Goal: Task Accomplishment & Management: Use online tool/utility

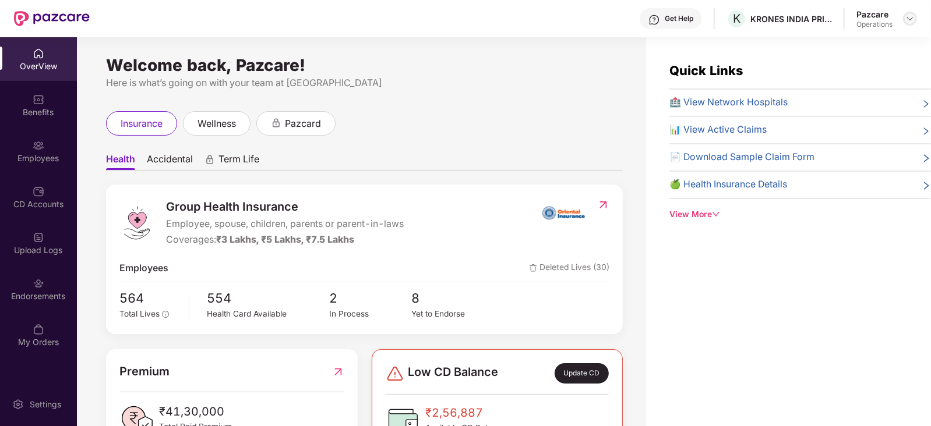
click at [909, 23] on div at bounding box center [910, 19] width 14 height 14
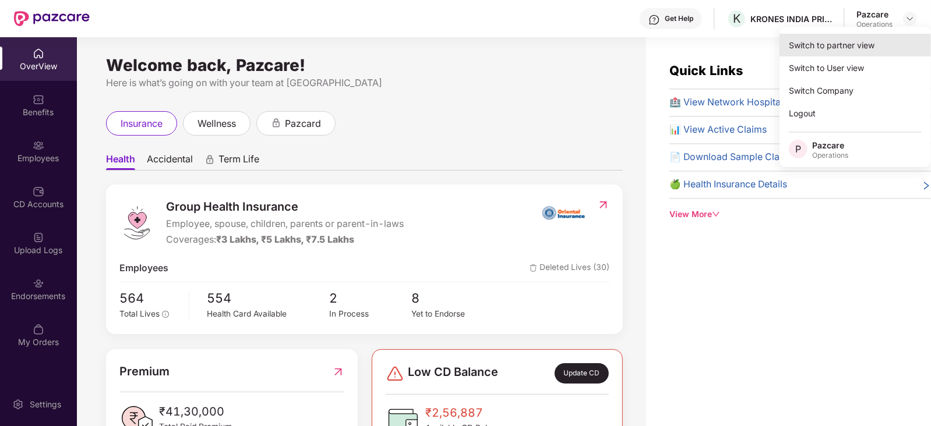
click at [844, 44] on div "Switch to partner view" at bounding box center [854, 45] width 151 height 23
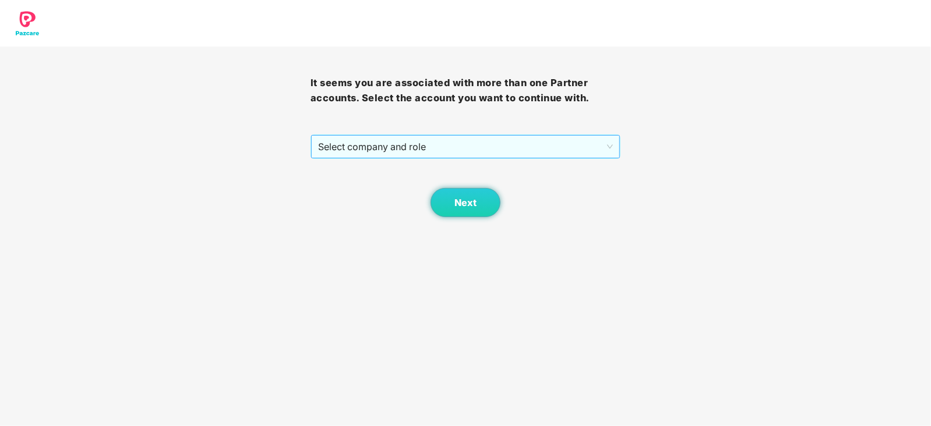
click at [445, 153] on span "Select company and role" at bounding box center [465, 147] width 295 height 22
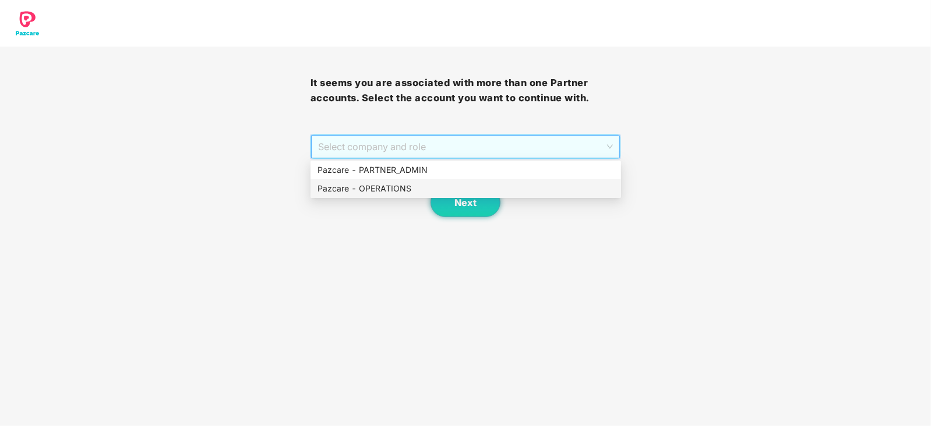
click at [361, 196] on div "Pazcare - OPERATIONS" at bounding box center [465, 188] width 310 height 19
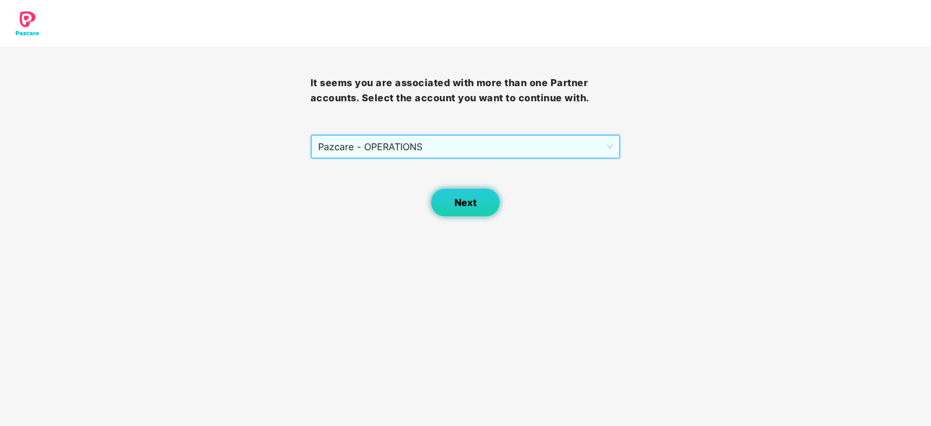
click at [444, 204] on button "Next" at bounding box center [465, 202] width 70 height 29
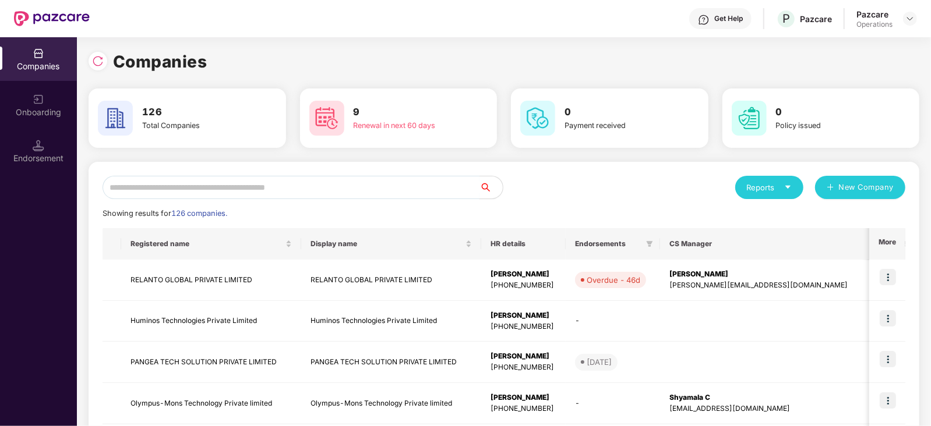
click at [366, 193] on input "text" at bounding box center [291, 187] width 377 height 23
paste input "*******"
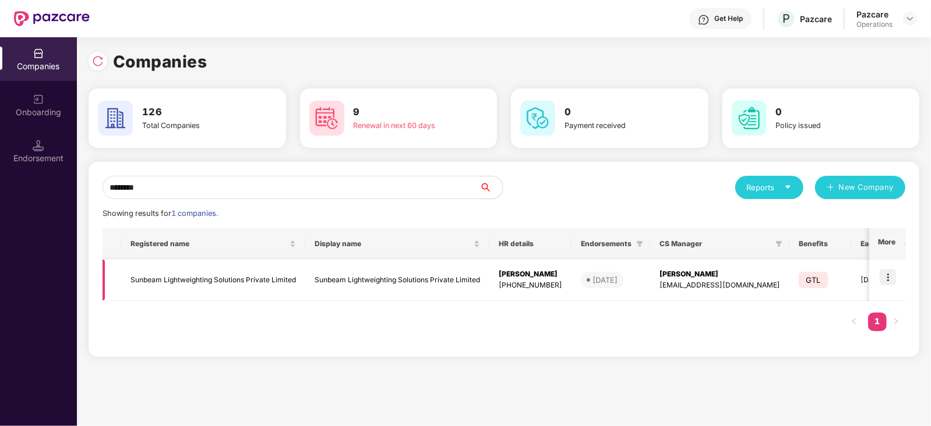
type input "*******"
click at [185, 275] on td "Sunbeam Lightweighting Solutions Private Limited" at bounding box center [213, 280] width 184 height 41
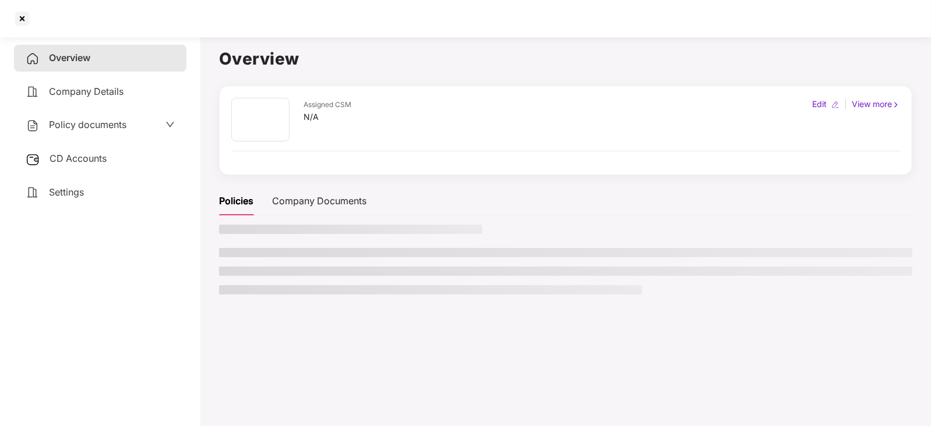
click at [62, 161] on span "CD Accounts" at bounding box center [78, 159] width 57 height 12
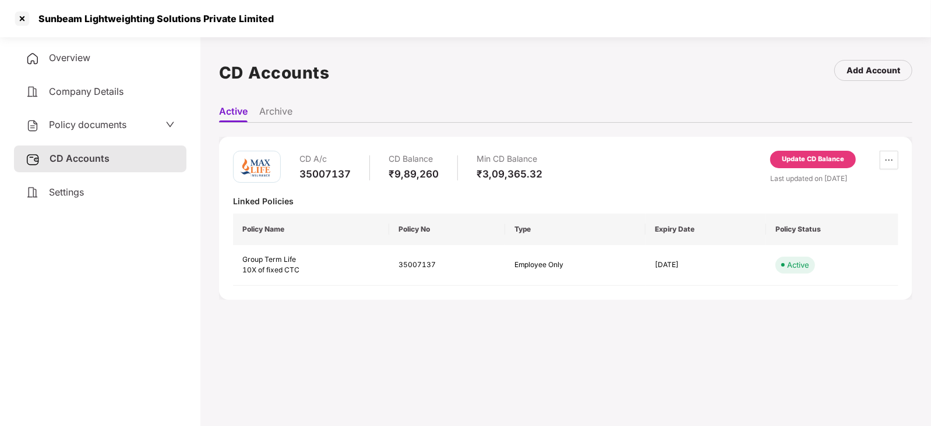
click at [822, 167] on div "Update CD Balance" at bounding box center [813, 159] width 86 height 17
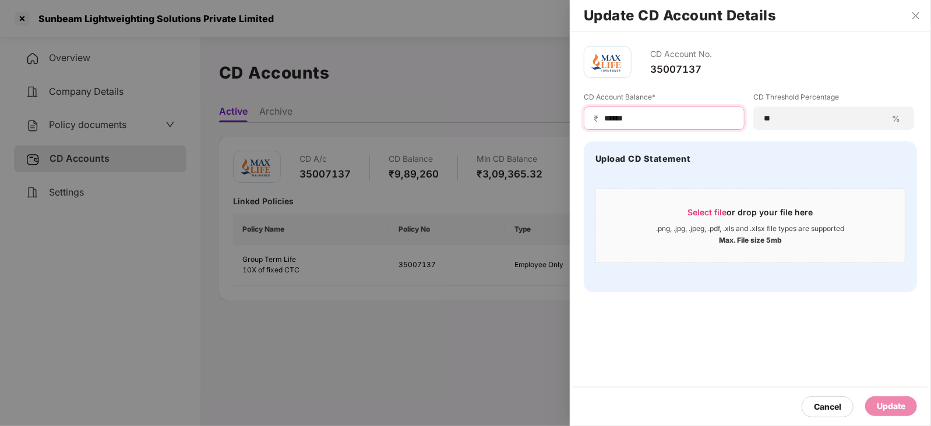
click at [625, 121] on input "******" at bounding box center [669, 118] width 132 height 12
drag, startPoint x: 644, startPoint y: 119, endPoint x: 571, endPoint y: 107, distance: 73.9
click at [571, 107] on div "CD Account No. 35007137 CD Account Balance* ₹ ****** CD Threshold Percentage **…" at bounding box center [750, 169] width 361 height 274
paste input
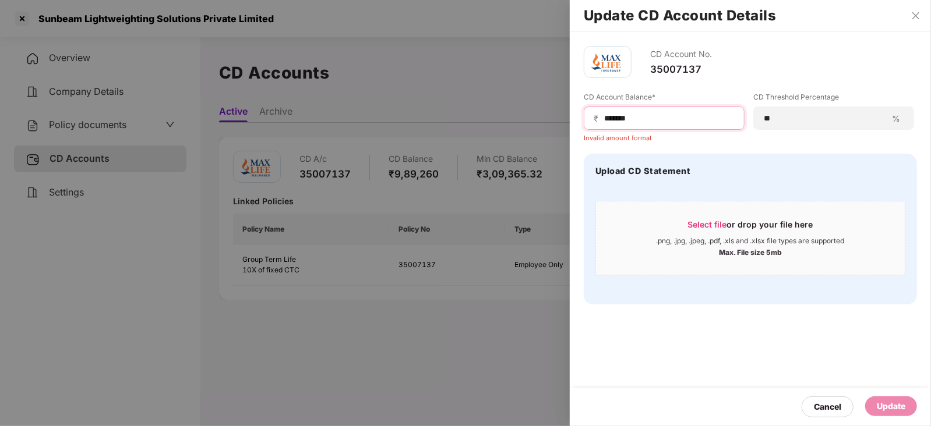
click at [603, 119] on input "******" at bounding box center [669, 118] width 132 height 12
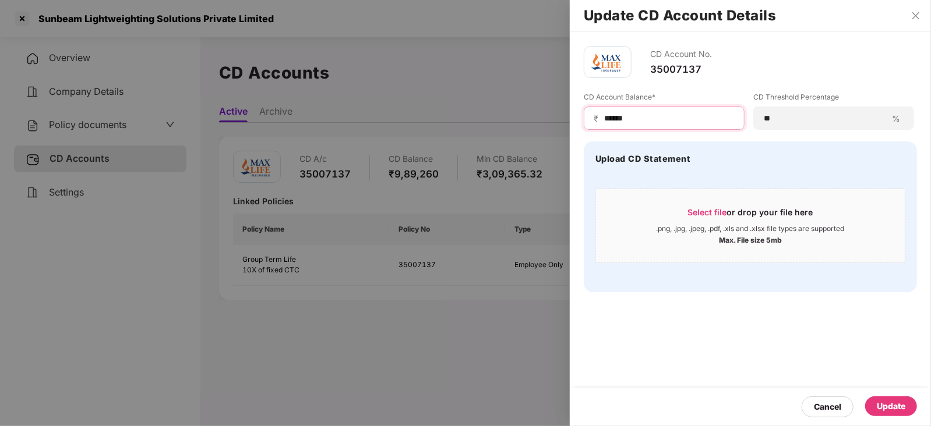
type input "******"
click at [898, 414] on div "Update" at bounding box center [891, 407] width 52 height 20
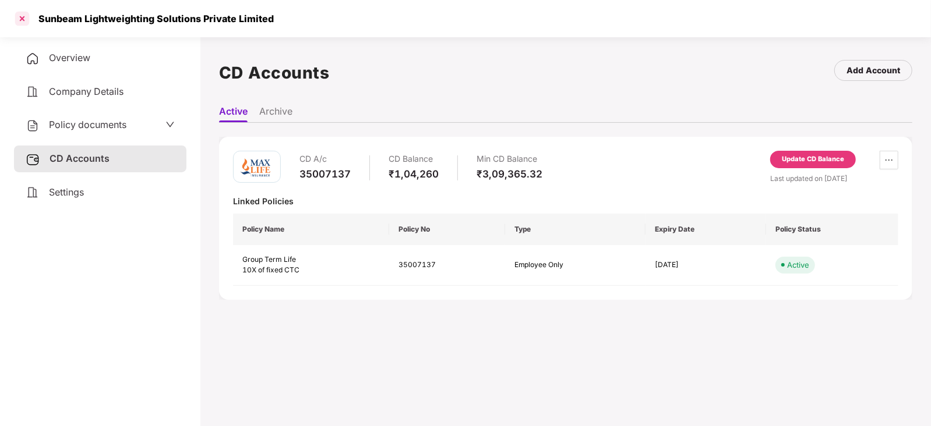
click at [24, 9] on div at bounding box center [22, 18] width 19 height 19
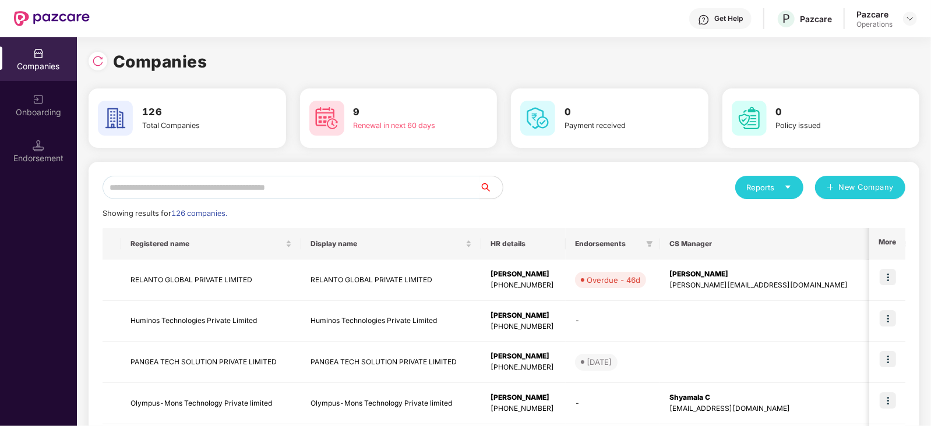
click at [280, 183] on input "text" at bounding box center [291, 187] width 377 height 23
paste input "**********"
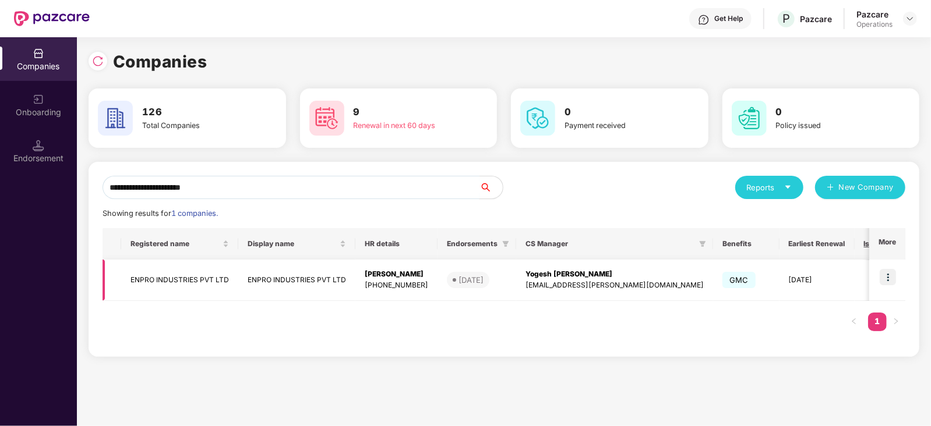
type input "**********"
click at [186, 271] on td "ENPRO INDUSTRIES PVT LTD" at bounding box center [179, 280] width 117 height 41
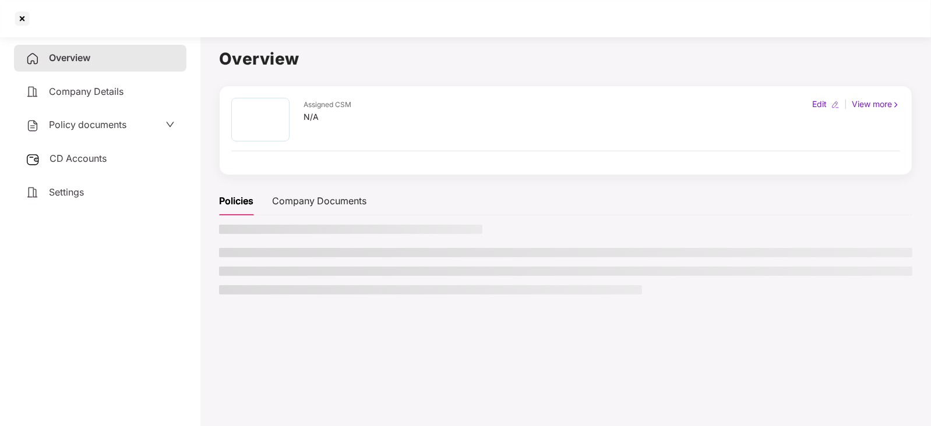
click at [61, 154] on span "CD Accounts" at bounding box center [78, 159] width 57 height 12
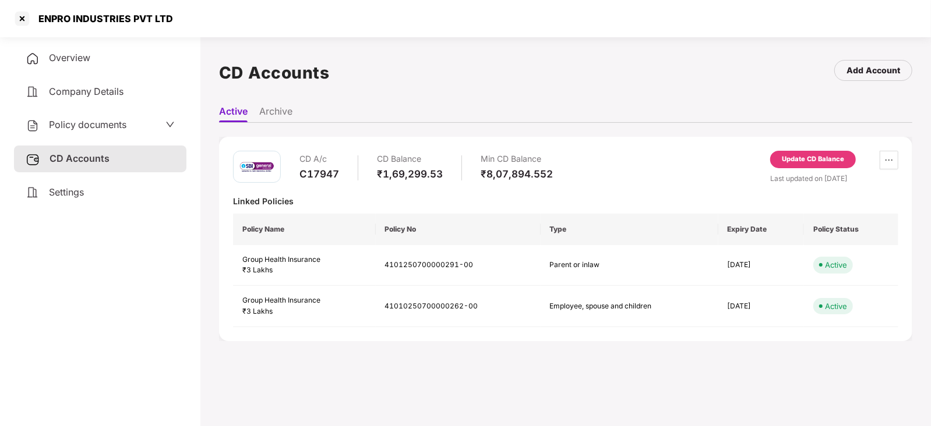
click at [802, 161] on div "Update CD Balance" at bounding box center [813, 159] width 62 height 10
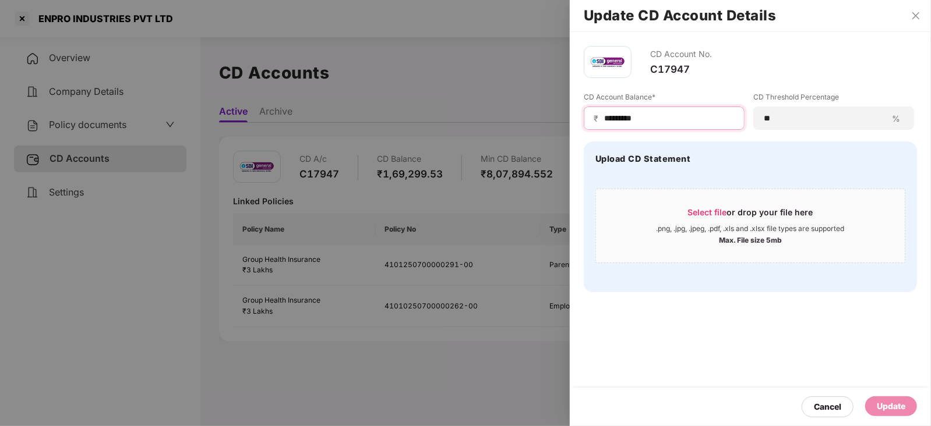
drag, startPoint x: 652, startPoint y: 114, endPoint x: 566, endPoint y: 114, distance: 86.2
click at [566, 113] on div "Update CD Account Details CD Account No. C17947 CD Account Balance* ₹ *********…" at bounding box center [465, 213] width 931 height 426
paste input
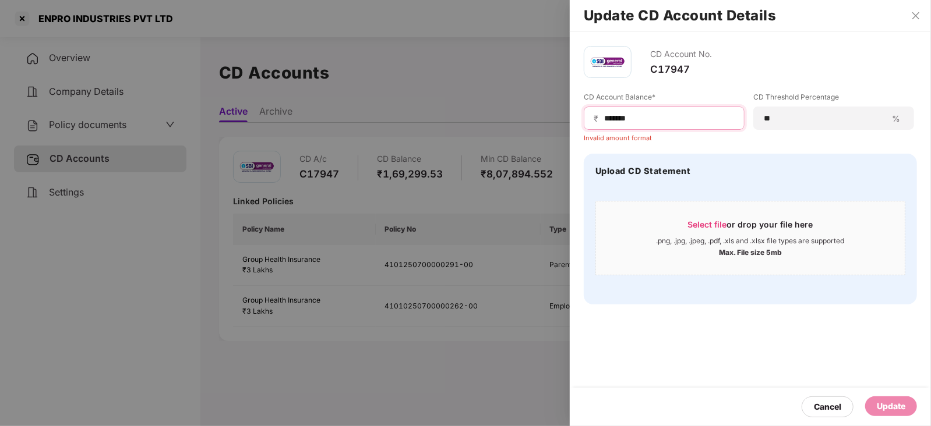
click at [604, 119] on input "******" at bounding box center [669, 118] width 132 height 12
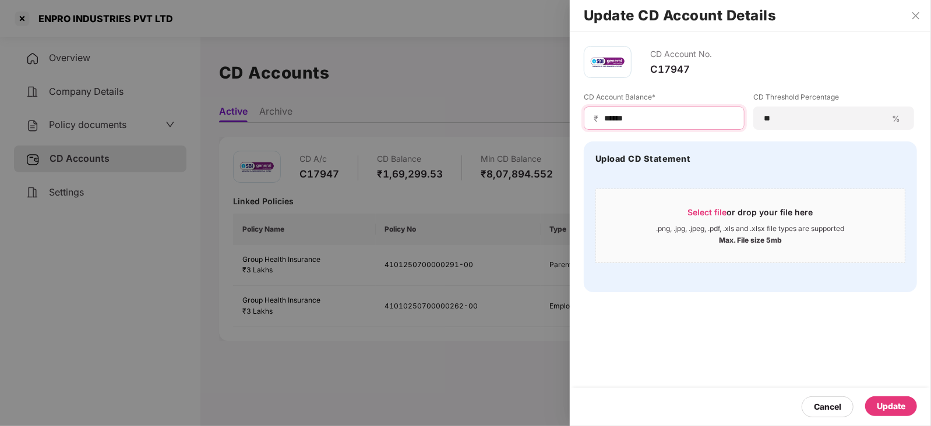
type input "******"
click at [895, 407] on div "Update" at bounding box center [891, 406] width 29 height 13
click at [172, 267] on div at bounding box center [465, 213] width 931 height 426
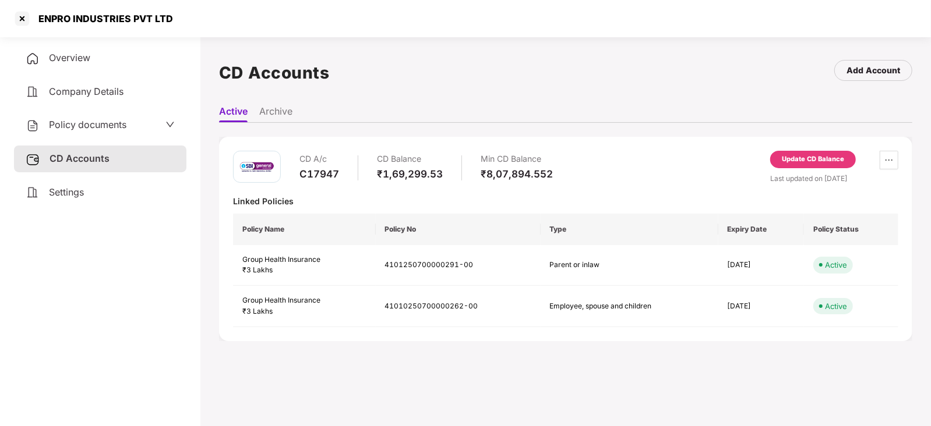
drag, startPoint x: 90, startPoint y: 111, endPoint x: 90, endPoint y: 120, distance: 8.7
click at [90, 115] on div "Overview Company Details Policy documents CD Accounts Settings" at bounding box center [100, 125] width 172 height 161
click at [90, 120] on span "Policy documents" at bounding box center [87, 125] width 77 height 12
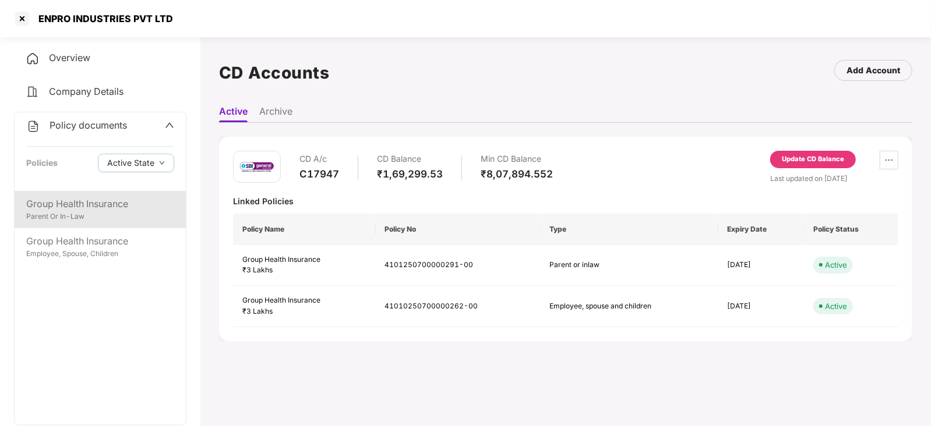
click at [121, 210] on div "Group Health Insurance" at bounding box center [100, 204] width 148 height 15
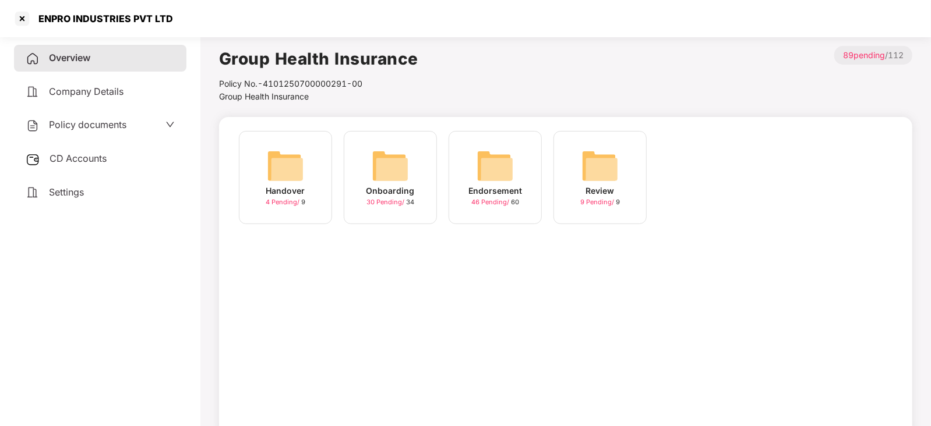
click at [489, 170] on img at bounding box center [494, 165] width 37 height 37
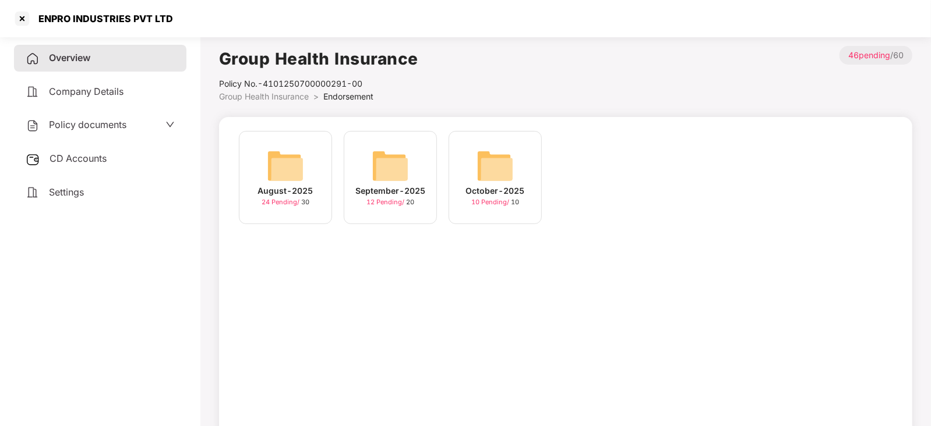
click at [489, 164] on img at bounding box center [494, 165] width 37 height 37
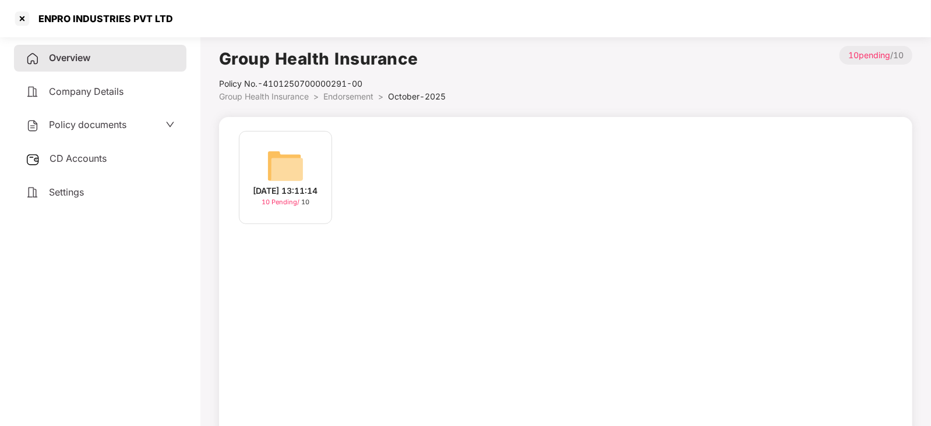
click at [294, 161] on img at bounding box center [285, 165] width 37 height 37
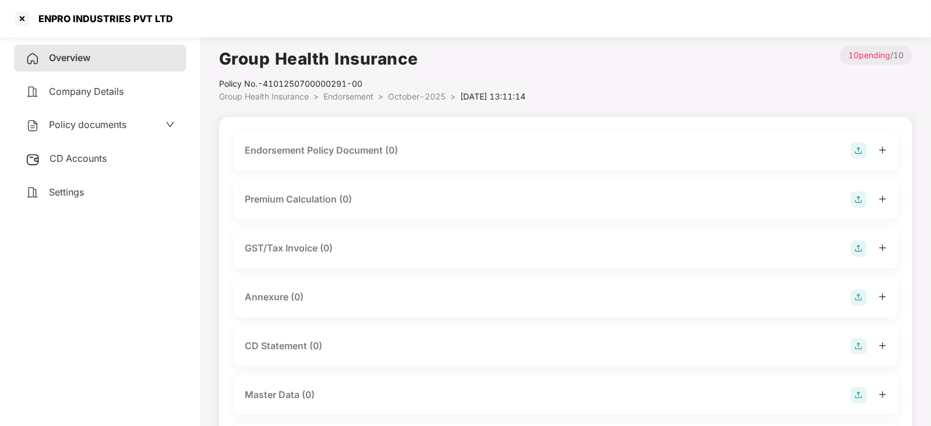
click at [858, 146] on img at bounding box center [858, 151] width 16 height 16
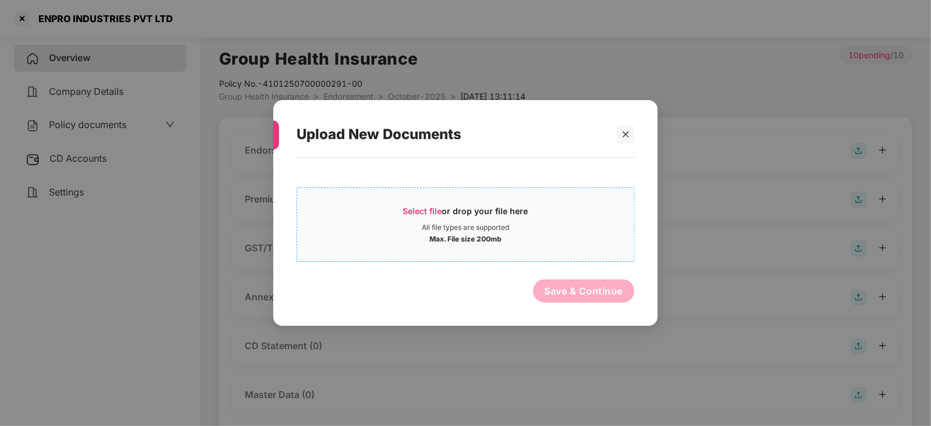
click at [434, 206] on span "Select file" at bounding box center [422, 211] width 39 height 10
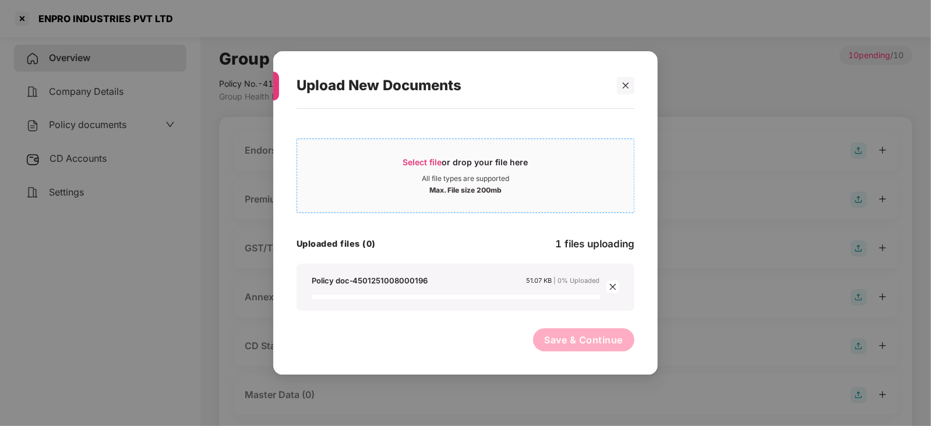
click at [422, 164] on span "Select file" at bounding box center [422, 162] width 39 height 10
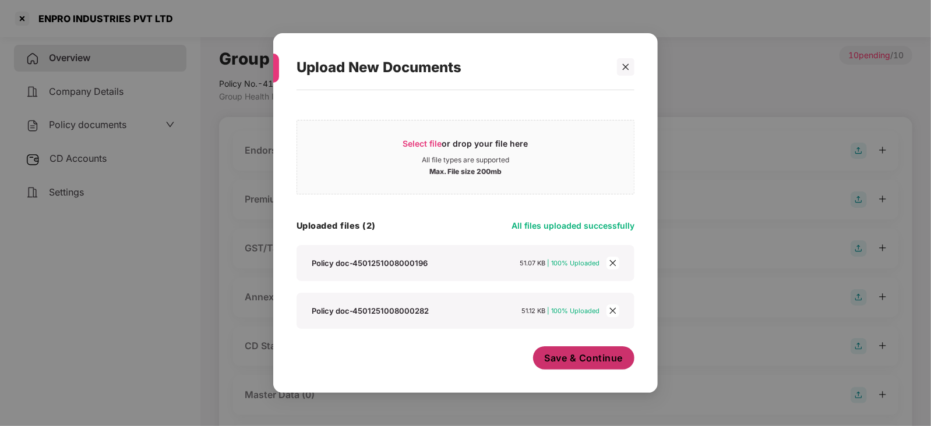
click at [556, 360] on span "Save & Continue" at bounding box center [584, 358] width 79 height 13
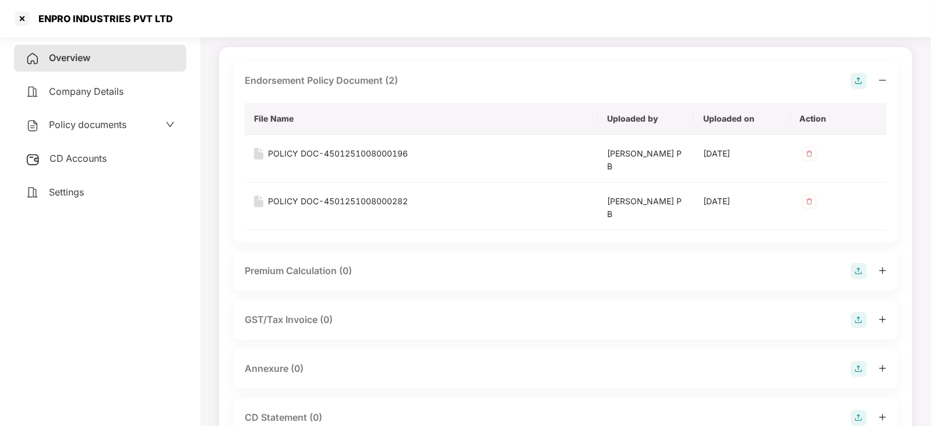
scroll to position [72, 0]
click at [868, 363] on div at bounding box center [868, 367] width 36 height 16
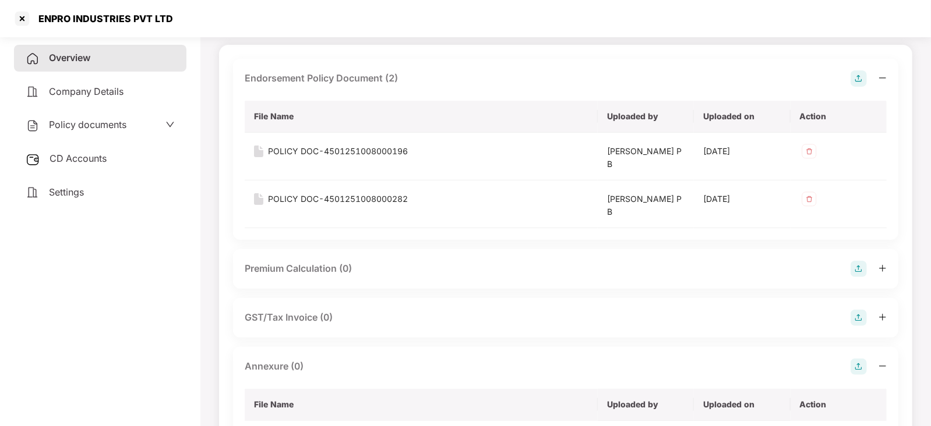
click at [851, 369] on img at bounding box center [858, 367] width 16 height 16
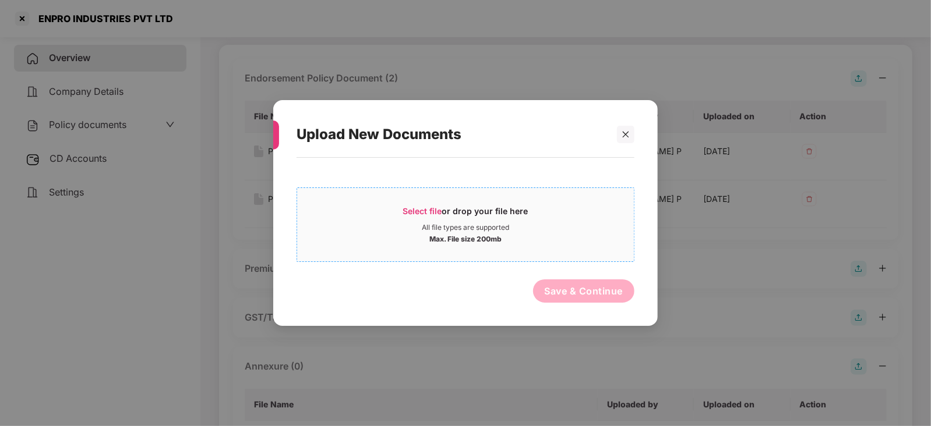
click at [431, 208] on span "Select file" at bounding box center [422, 211] width 39 height 10
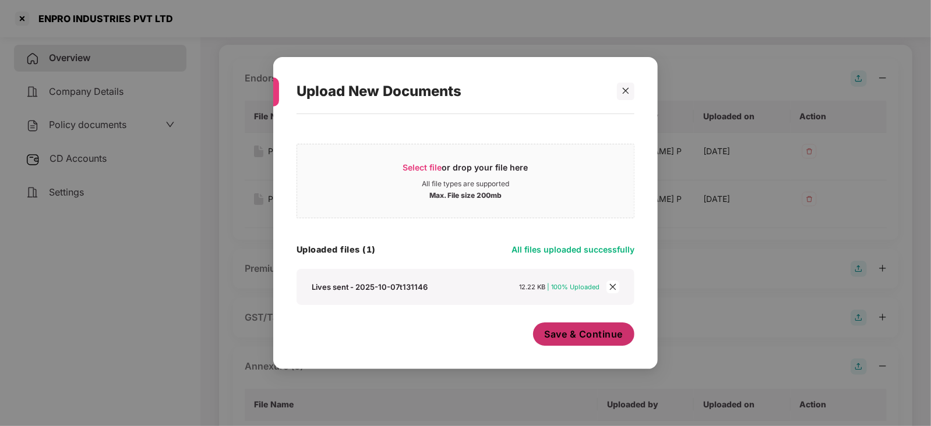
click at [568, 340] on span "Save & Continue" at bounding box center [584, 334] width 79 height 13
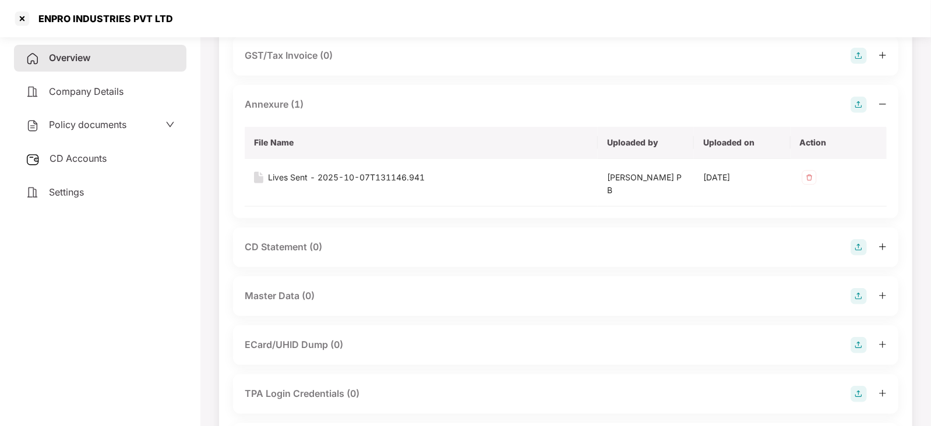
scroll to position [364, 0]
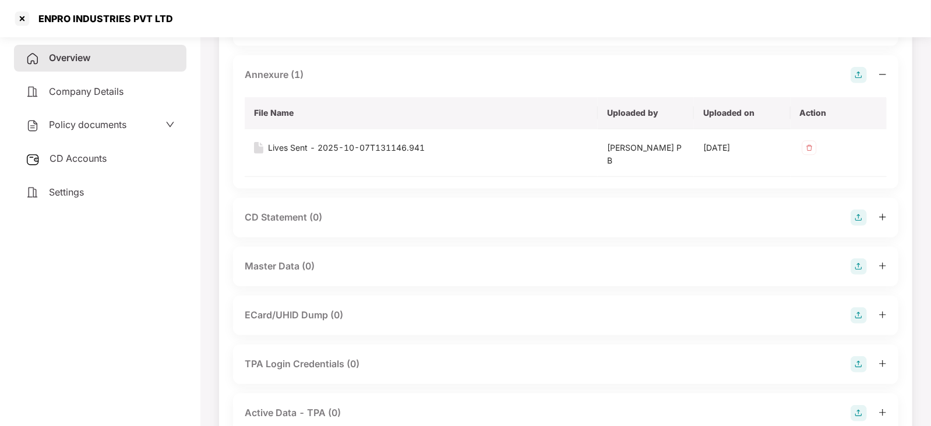
click at [861, 263] on img at bounding box center [858, 267] width 16 height 16
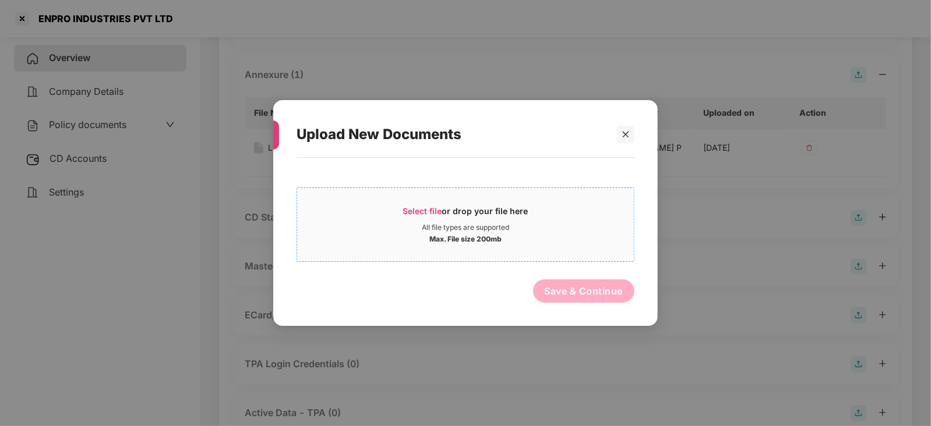
click at [418, 204] on span "Select file or drop your file here All file types are supported Max. File size …" at bounding box center [465, 225] width 337 height 56
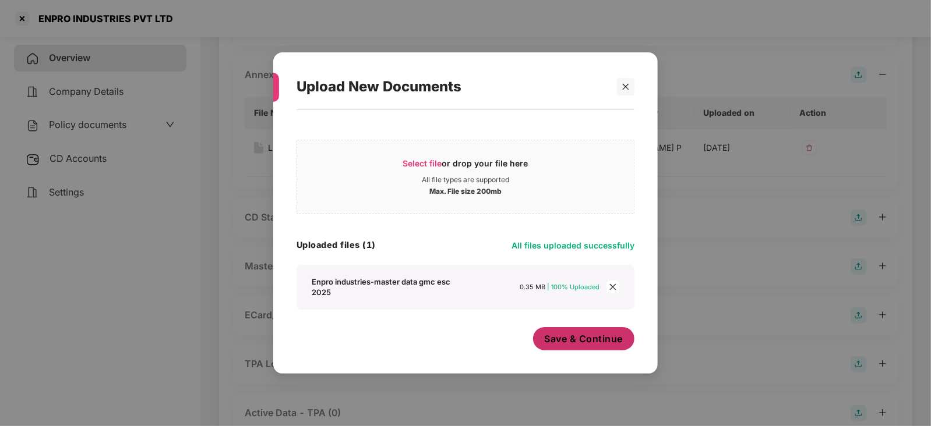
click at [574, 342] on span "Save & Continue" at bounding box center [584, 339] width 79 height 13
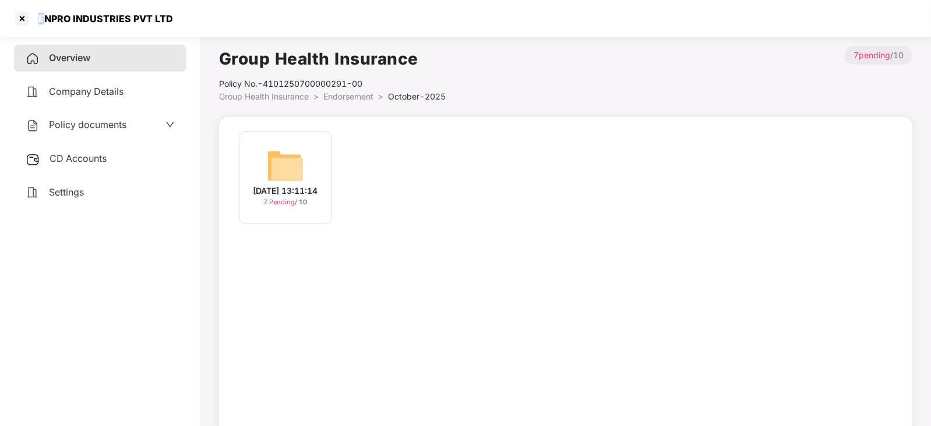
drag, startPoint x: 38, startPoint y: 22, endPoint x: 47, endPoint y: 21, distance: 9.3
click at [47, 21] on div "ENPRO INDUSTRIES PVT LTD" at bounding box center [102, 19] width 142 height 12
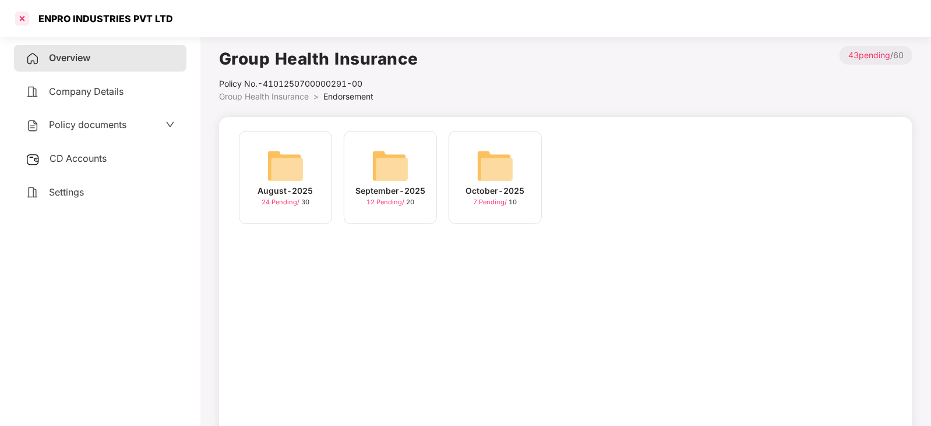
click at [22, 16] on div at bounding box center [22, 18] width 19 height 19
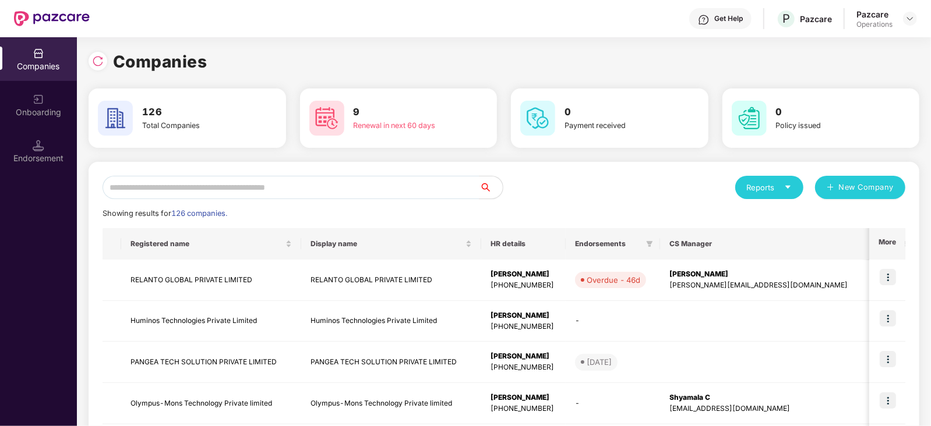
click at [183, 190] on input "text" at bounding box center [291, 187] width 377 height 23
paste input "********"
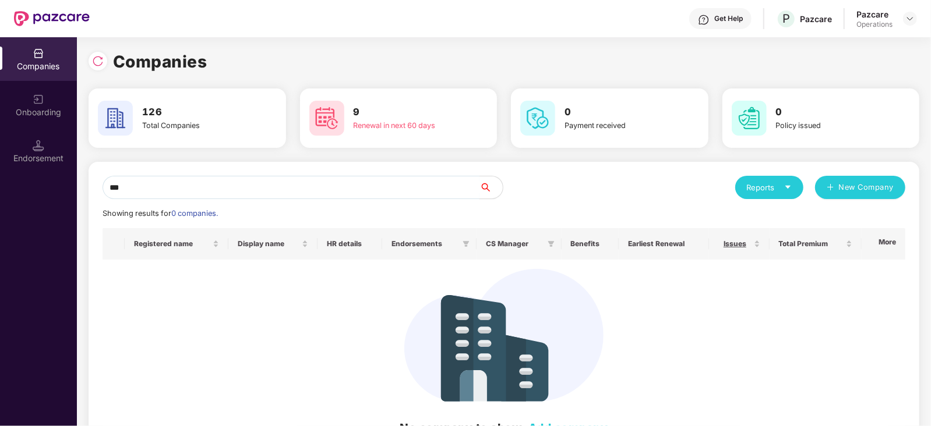
type input "*"
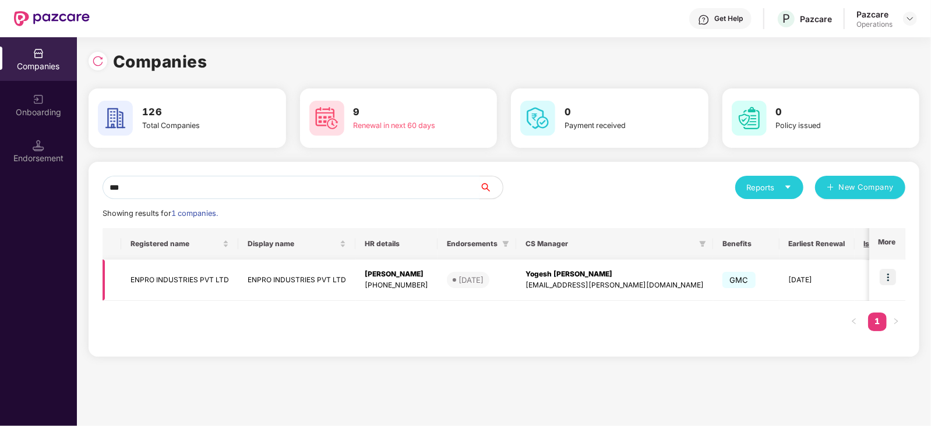
type input "***"
click at [143, 284] on td "ENPRO INDUSTRIES PVT LTD" at bounding box center [179, 280] width 117 height 41
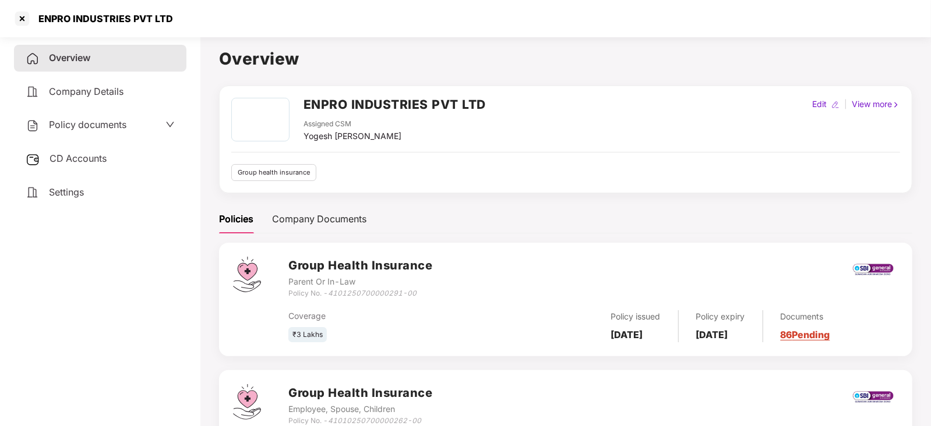
click at [128, 124] on div "Policy documents" at bounding box center [100, 125] width 149 height 15
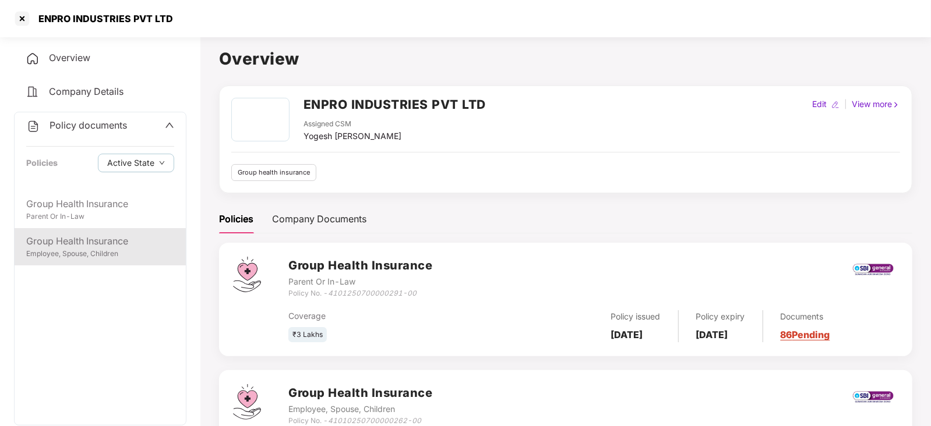
click at [125, 243] on div "Group Health Insurance" at bounding box center [100, 241] width 148 height 15
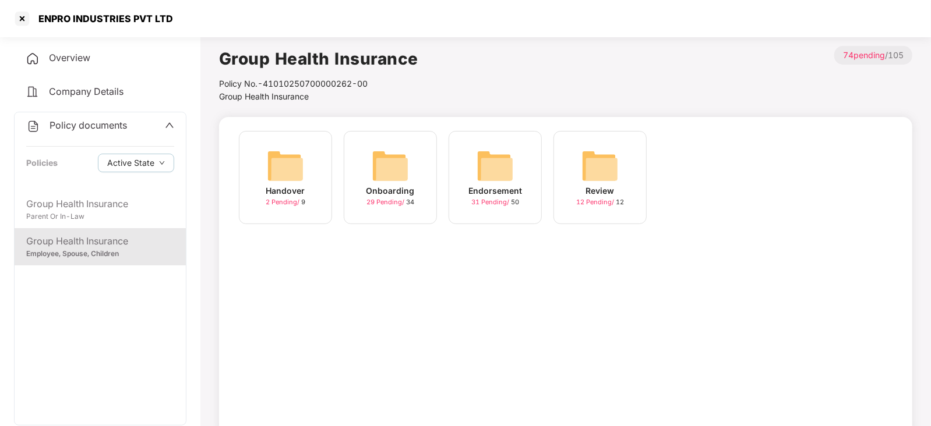
click at [481, 176] on img at bounding box center [494, 165] width 37 height 37
click at [505, 161] on img at bounding box center [494, 165] width 37 height 37
click at [609, 170] on img at bounding box center [599, 165] width 37 height 37
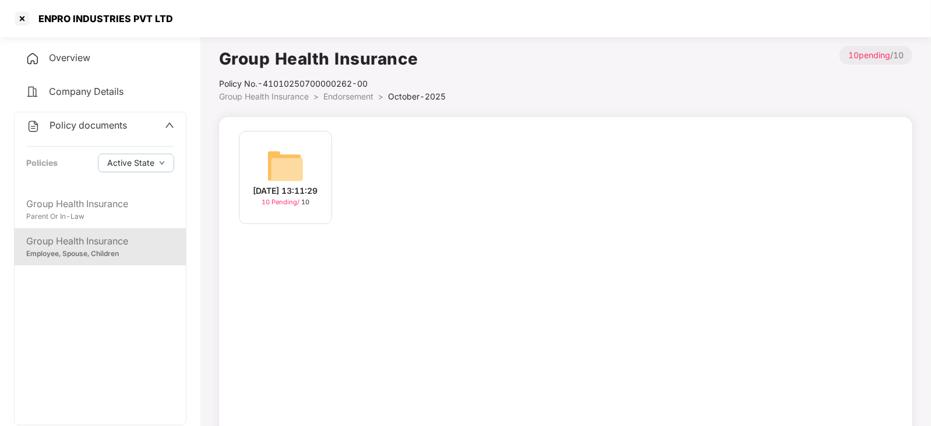
click at [297, 170] on img at bounding box center [285, 165] width 37 height 37
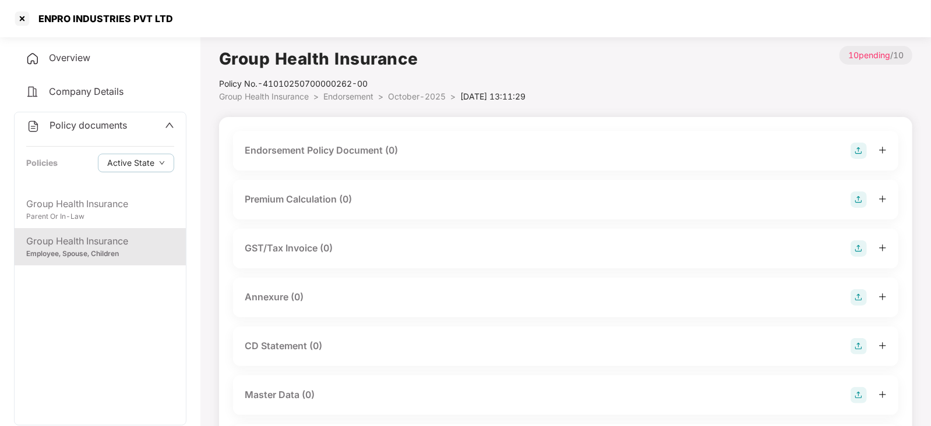
click at [862, 143] on img at bounding box center [858, 151] width 16 height 16
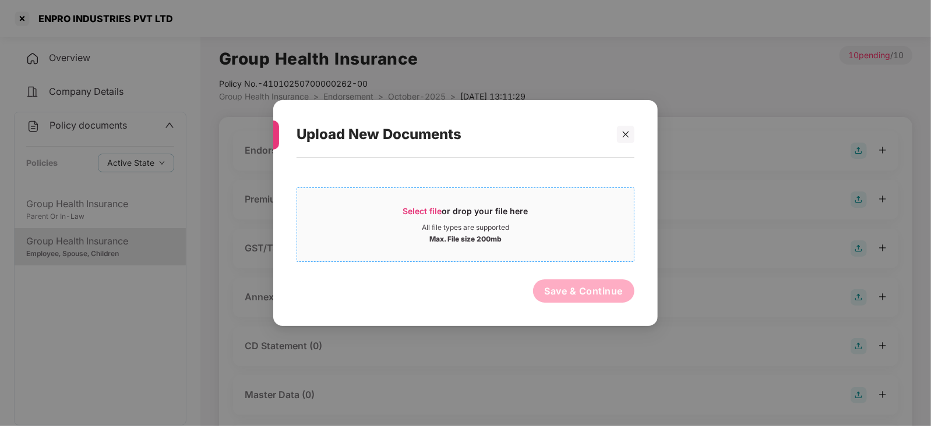
click at [413, 214] on span "Select file" at bounding box center [422, 211] width 39 height 10
click at [629, 135] on icon "close" at bounding box center [625, 134] width 8 height 8
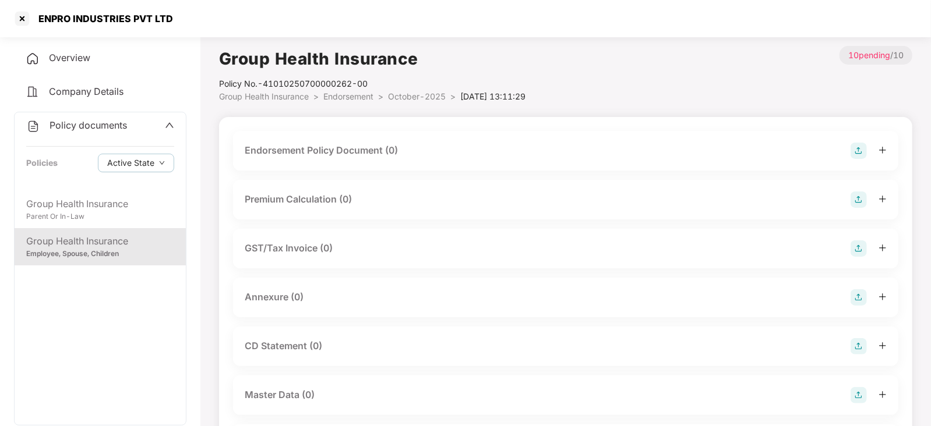
scroll to position [218, 0]
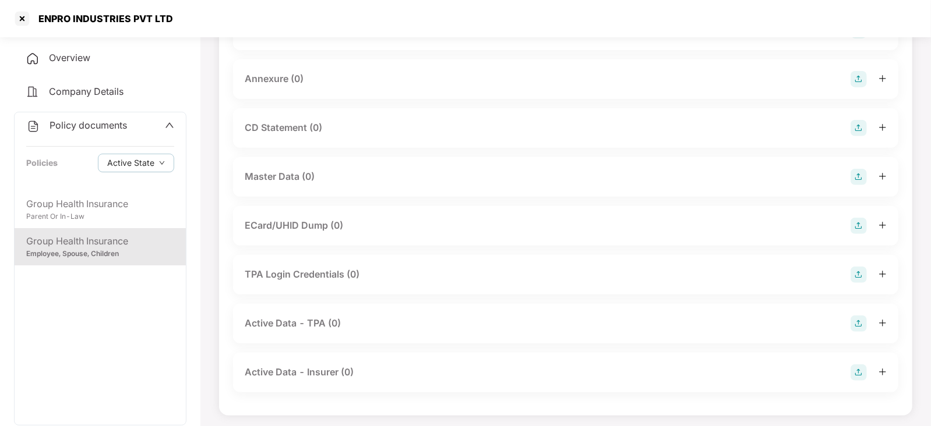
click at [856, 179] on img at bounding box center [858, 177] width 16 height 16
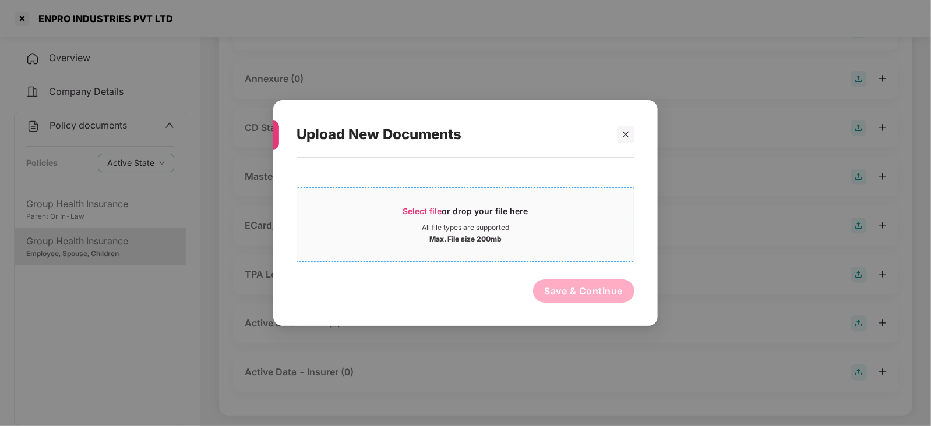
click at [431, 204] on span "Select file or drop your file here All file types are supported Max. File size …" at bounding box center [465, 225] width 337 height 56
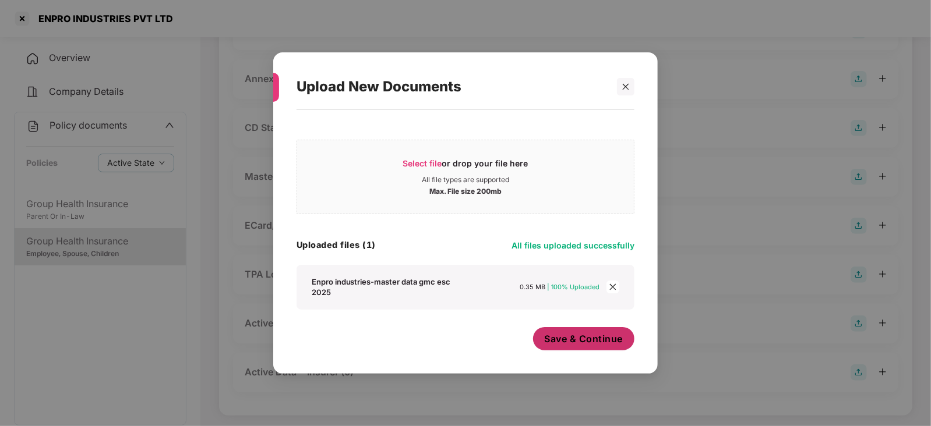
click at [566, 333] on span "Save & Continue" at bounding box center [584, 339] width 79 height 13
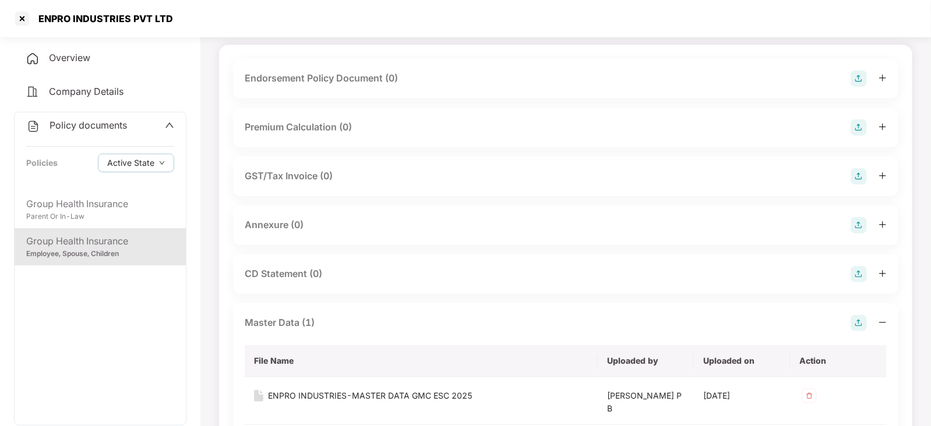
scroll to position [0, 0]
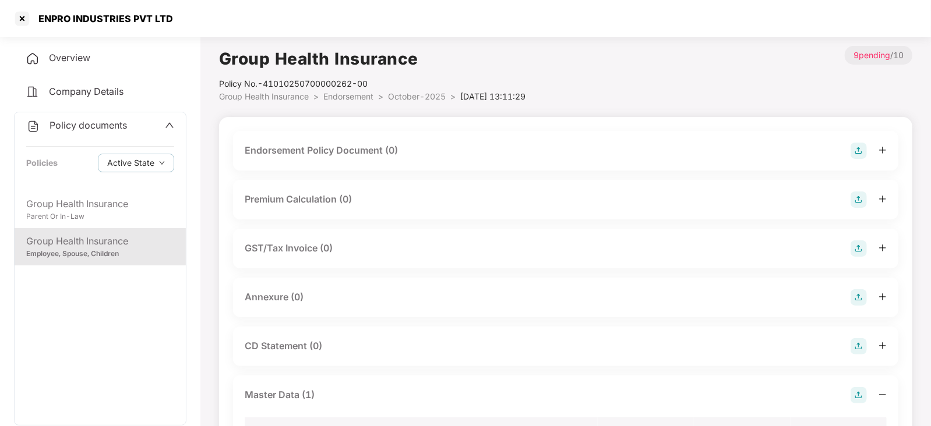
click at [860, 140] on div "Endorsement Policy Document (0)" at bounding box center [565, 151] width 665 height 40
click at [857, 144] on img at bounding box center [858, 151] width 16 height 16
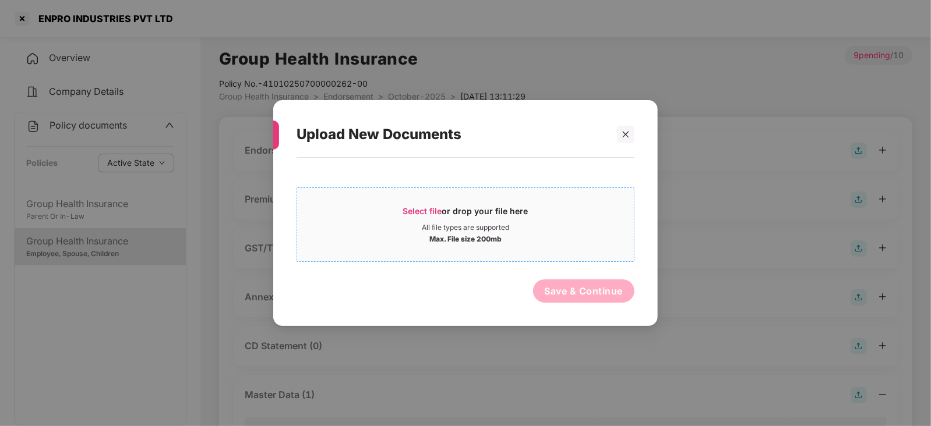
click at [429, 211] on span "Select file" at bounding box center [422, 211] width 39 height 10
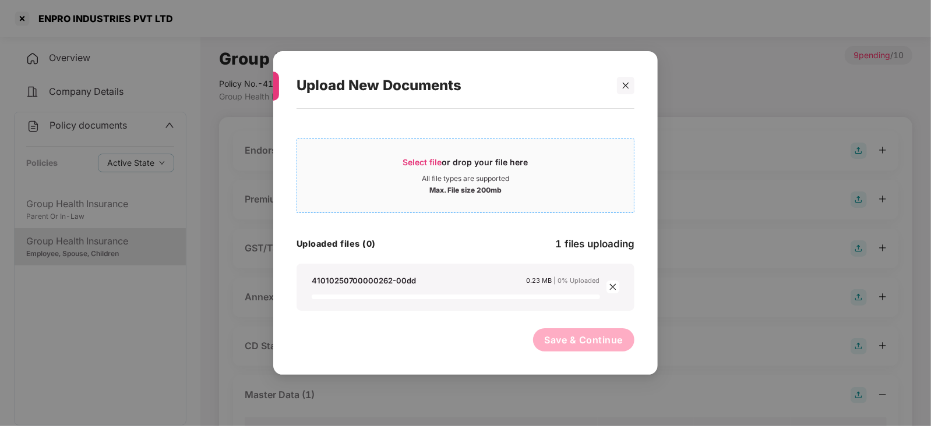
click at [425, 154] on span "Select file or drop your file here All file types are supported Max. File size …" at bounding box center [465, 176] width 337 height 56
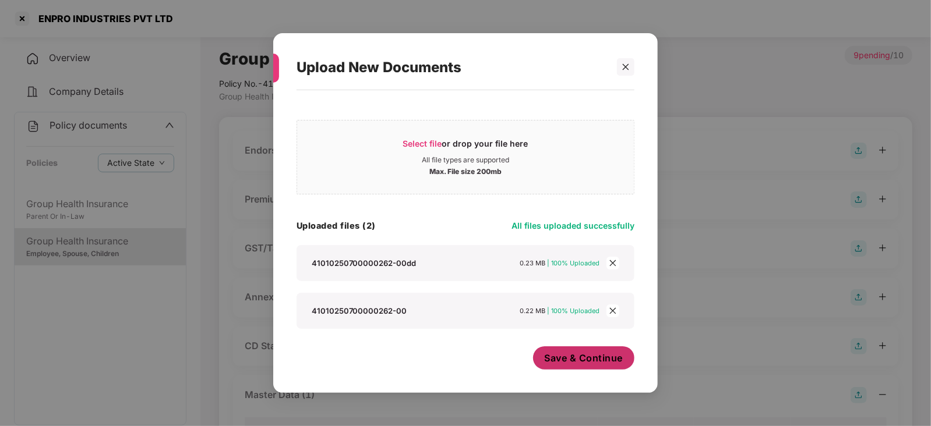
click at [608, 363] on span "Save & Continue" at bounding box center [584, 358] width 79 height 13
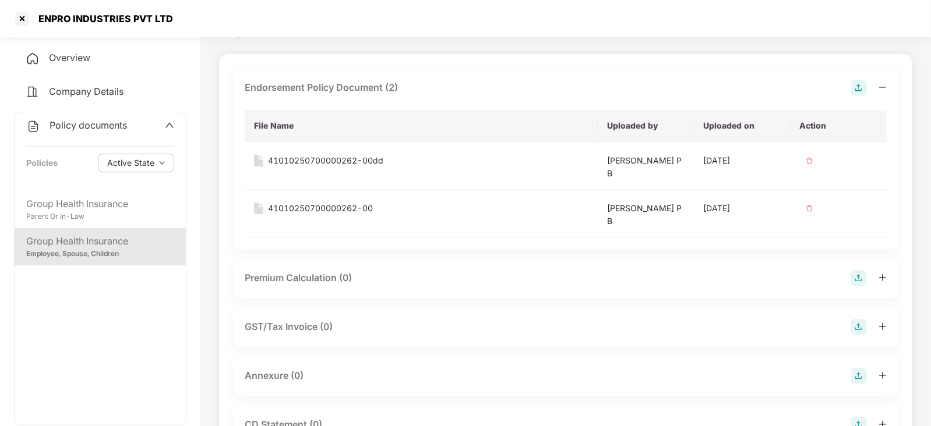
scroll to position [72, 0]
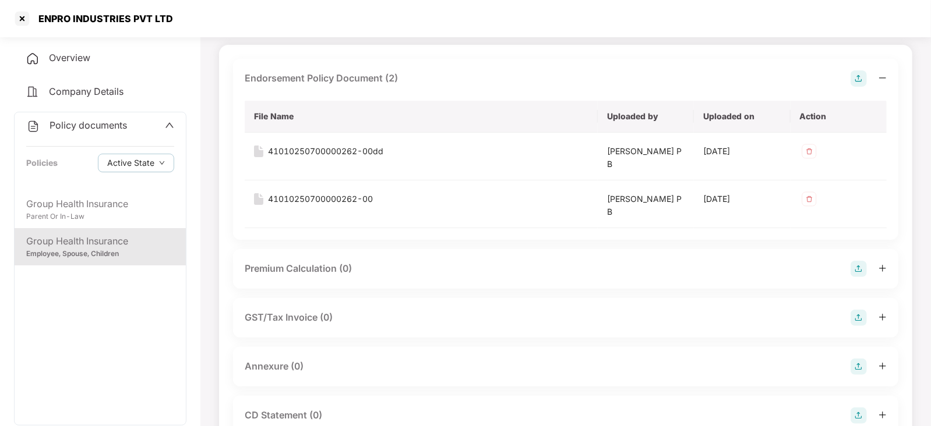
click at [853, 365] on img at bounding box center [858, 367] width 16 height 16
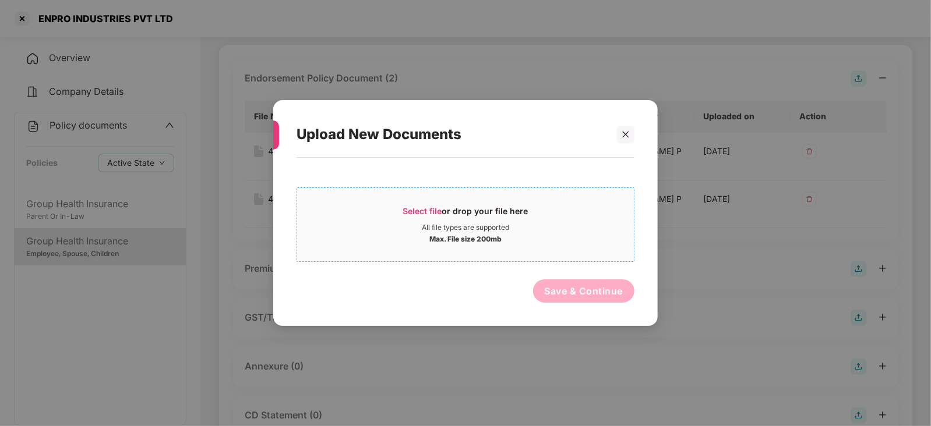
click at [437, 218] on div "Select file or drop your file here" at bounding box center [465, 214] width 125 height 17
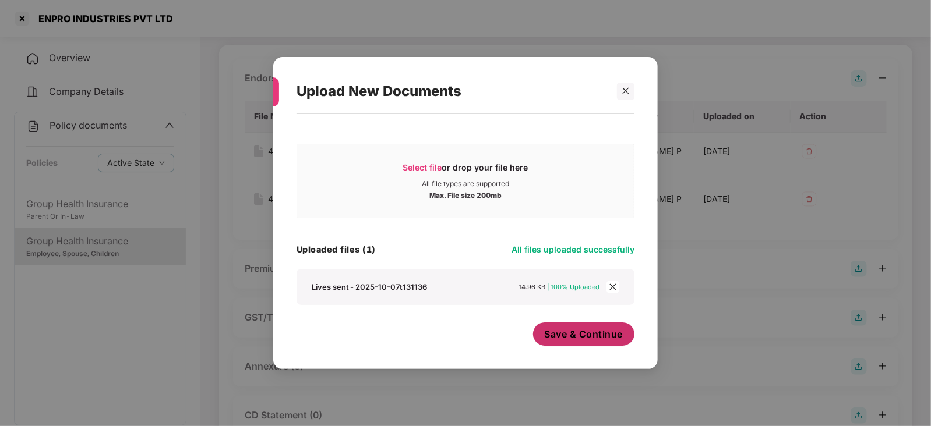
click at [553, 345] on button "Save & Continue" at bounding box center [584, 334] width 102 height 23
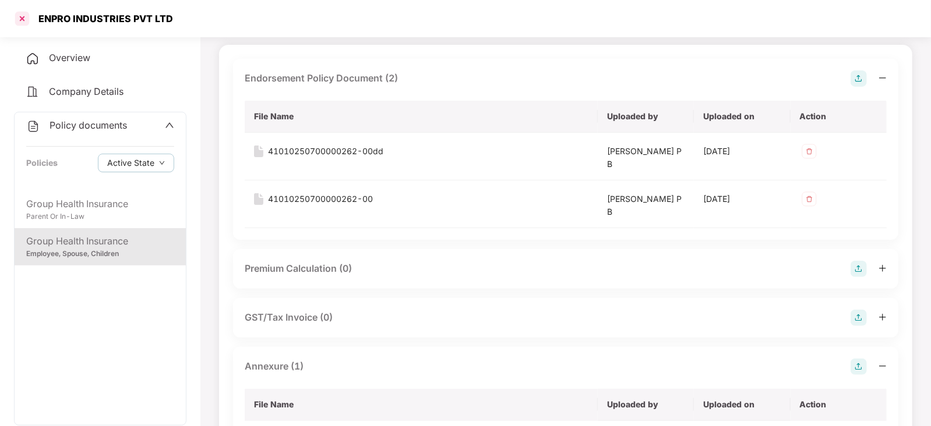
click at [30, 16] on div at bounding box center [22, 18] width 19 height 19
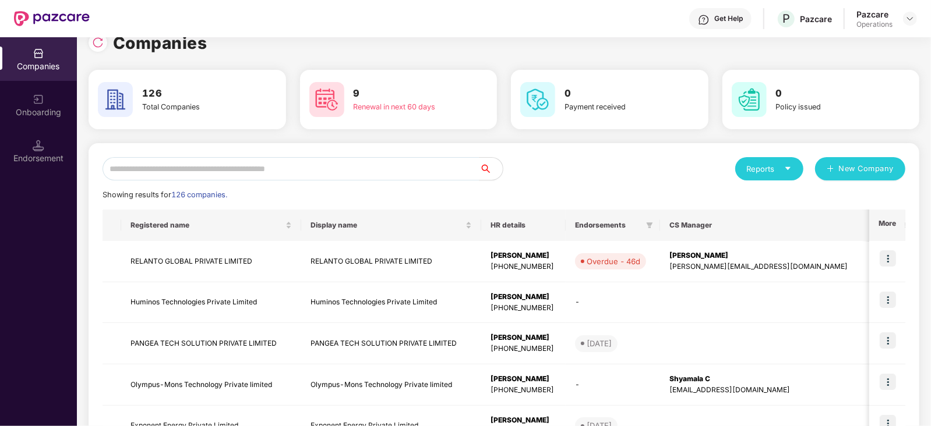
scroll to position [0, 0]
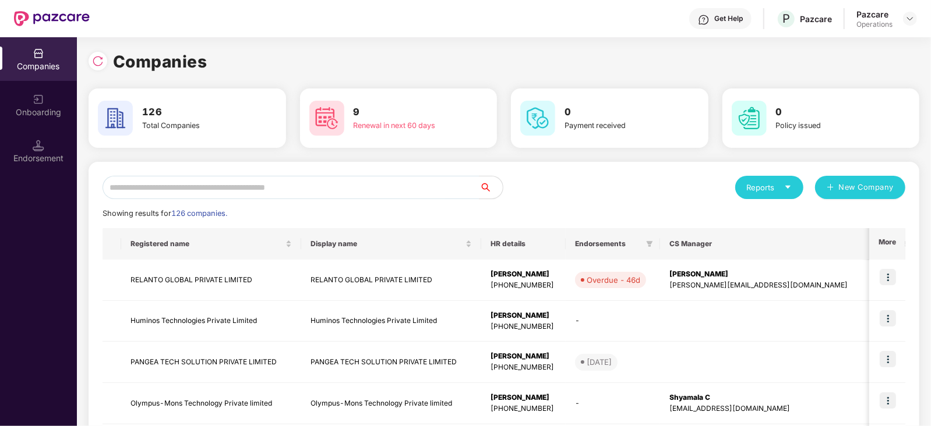
click at [84, 165] on div "Companies 126 Total Companies 9 Renewal in next 60 days 0 Payment received 0 Po…" at bounding box center [504, 231] width 854 height 389
click at [69, 162] on div "Endorsement" at bounding box center [38, 159] width 77 height 12
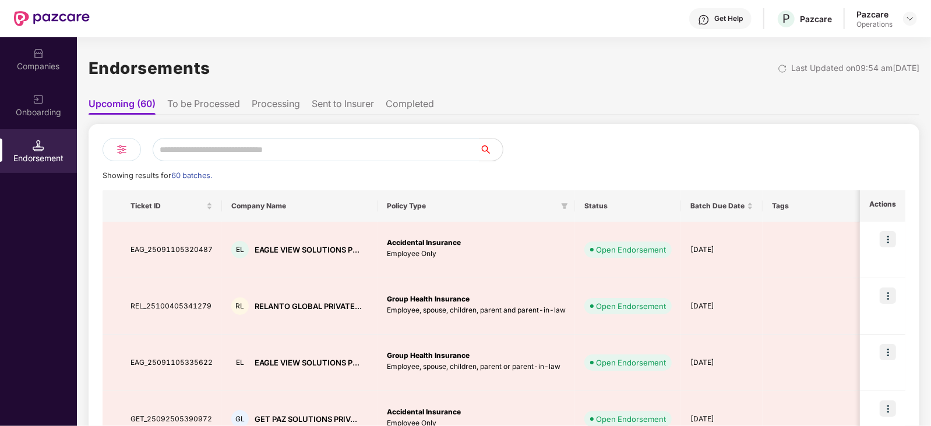
click at [220, 112] on li "To be Processed" at bounding box center [203, 106] width 73 height 17
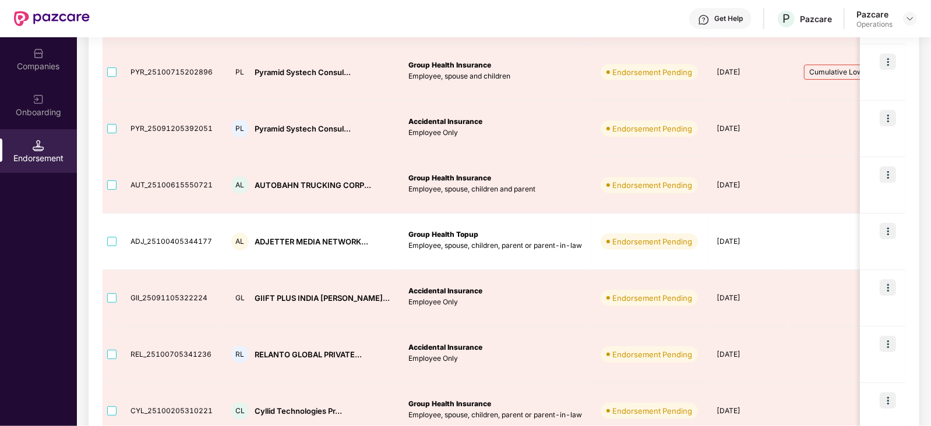
scroll to position [72, 0]
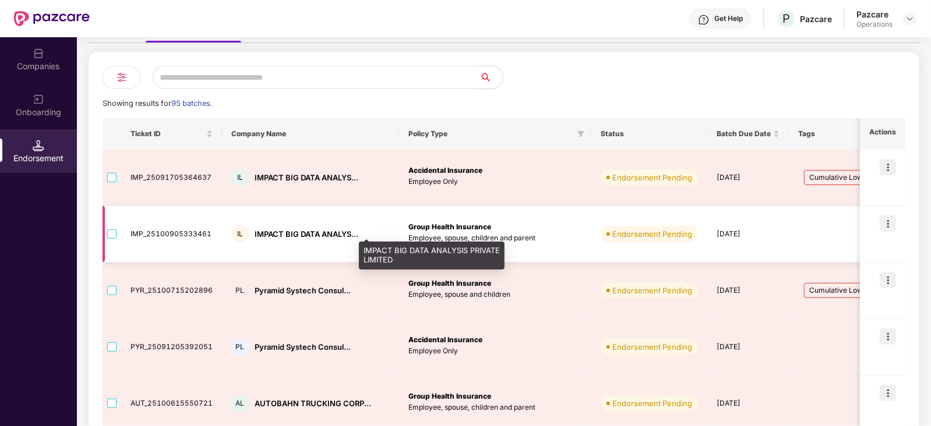
click at [274, 229] on div "IMPACT BIG DATA ANALYS..." at bounding box center [307, 234] width 104 height 11
copy div "IMPACT"
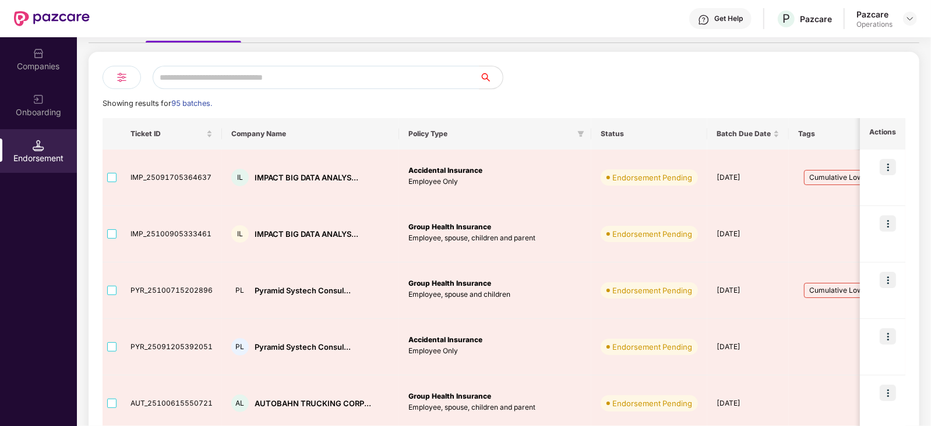
click at [31, 74] on div "Companies" at bounding box center [38, 59] width 77 height 44
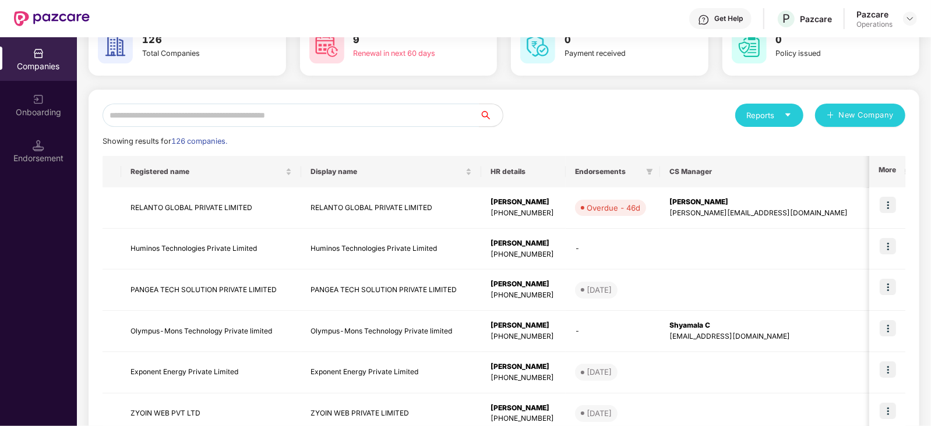
scroll to position [0, 0]
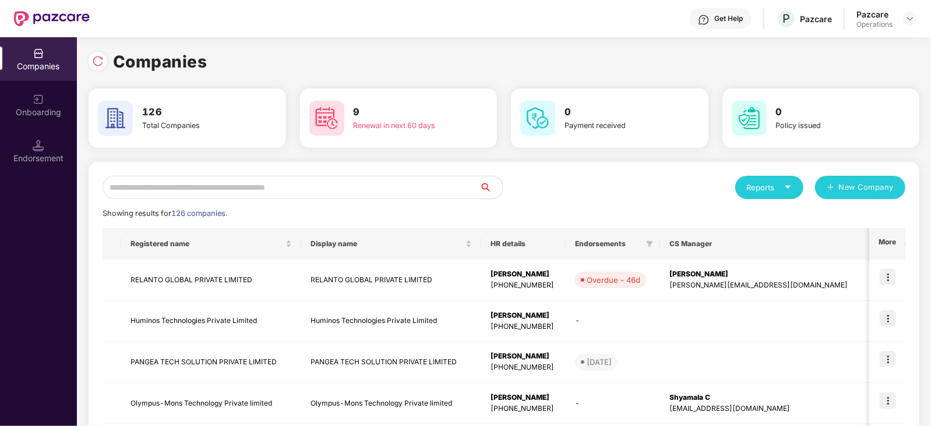
click at [240, 195] on input "text" at bounding box center [291, 187] width 377 height 23
paste input "******"
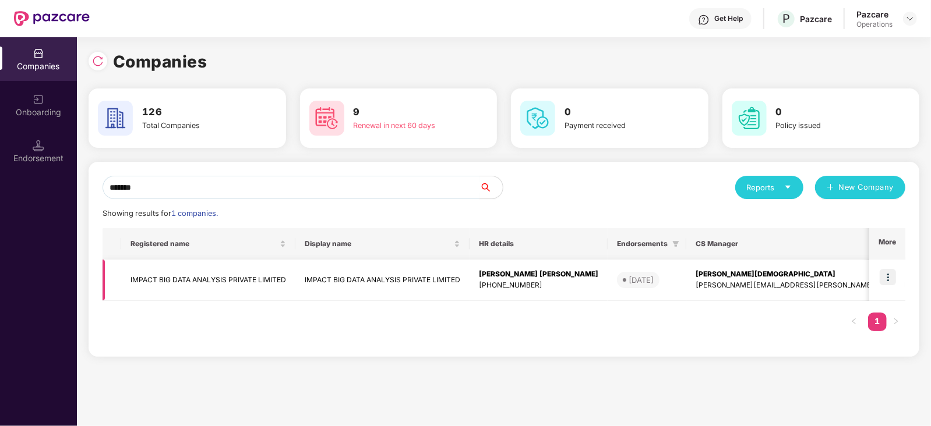
type input "******"
click at [891, 277] on img at bounding box center [887, 277] width 16 height 16
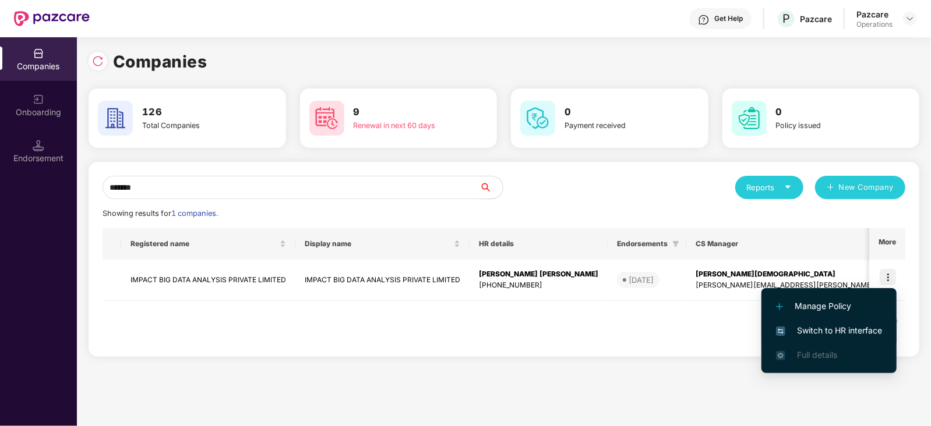
click at [853, 333] on span "Switch to HR interface" at bounding box center [829, 330] width 106 height 13
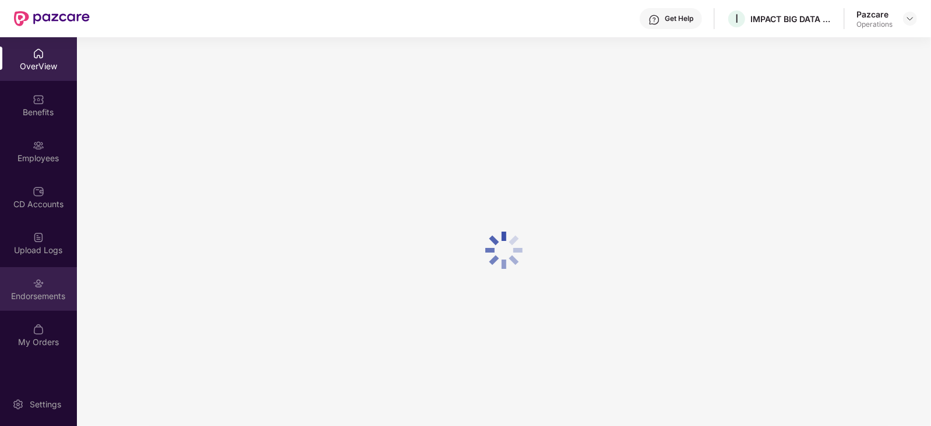
click at [20, 287] on div "Endorsements" at bounding box center [38, 289] width 77 height 44
